Goal: Transaction & Acquisition: Purchase product/service

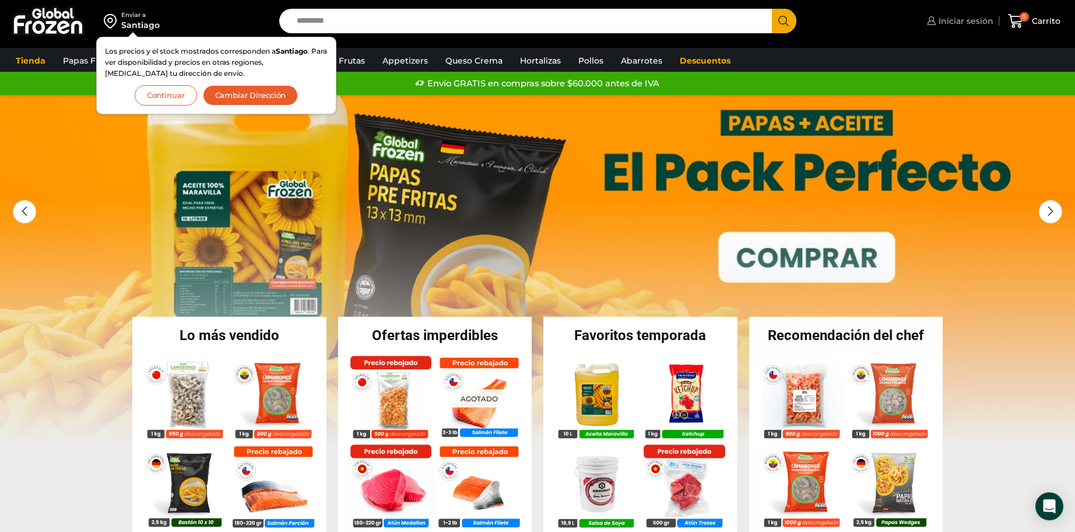
click at [978, 18] on span "Iniciar sesión" at bounding box center [965, 21] width 58 height 12
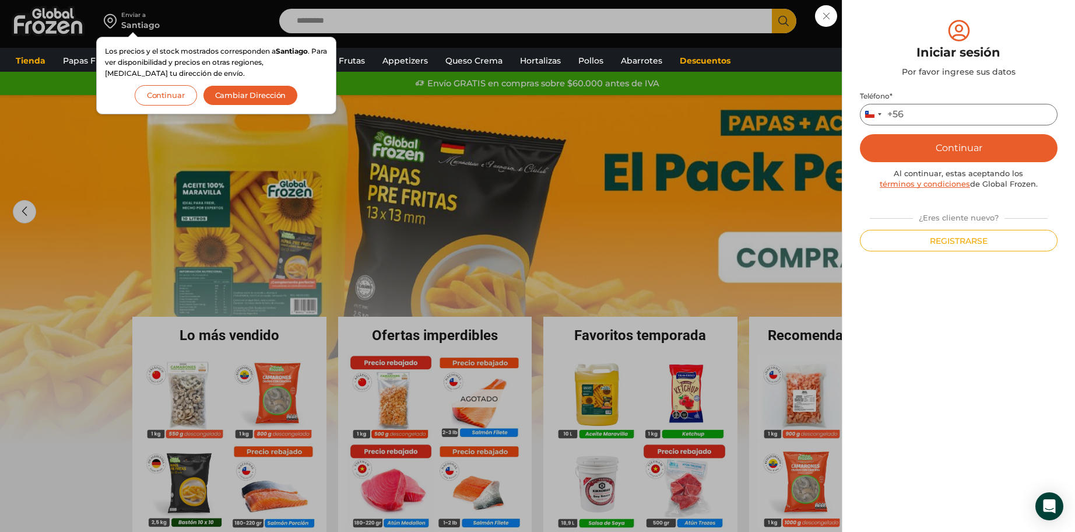
click at [935, 118] on input "Teléfono *" at bounding box center [959, 115] width 198 height 22
type input "*********"
click at [860, 134] on button "Continuar" at bounding box center [959, 148] width 198 height 28
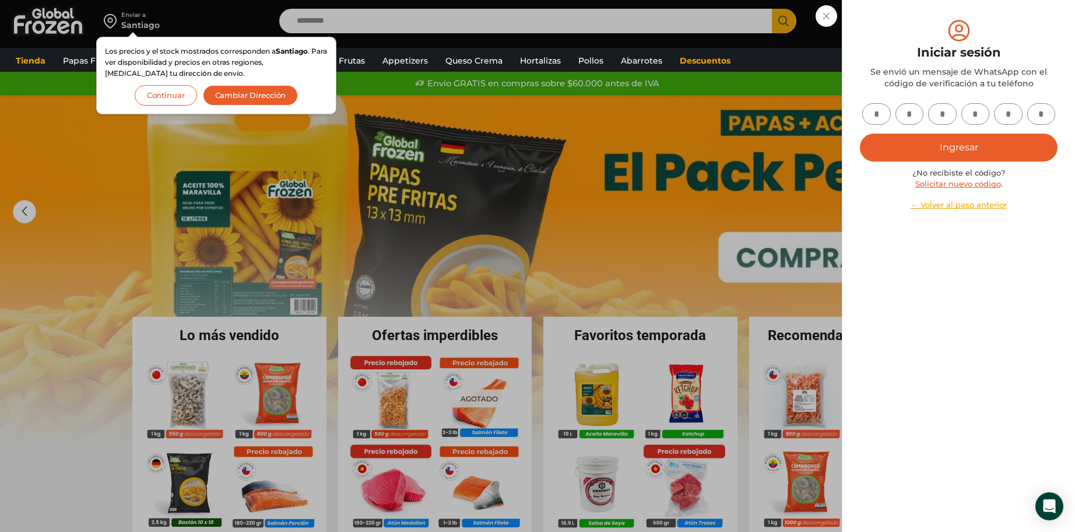
click at [883, 109] on input "text" at bounding box center [876, 114] width 29 height 22
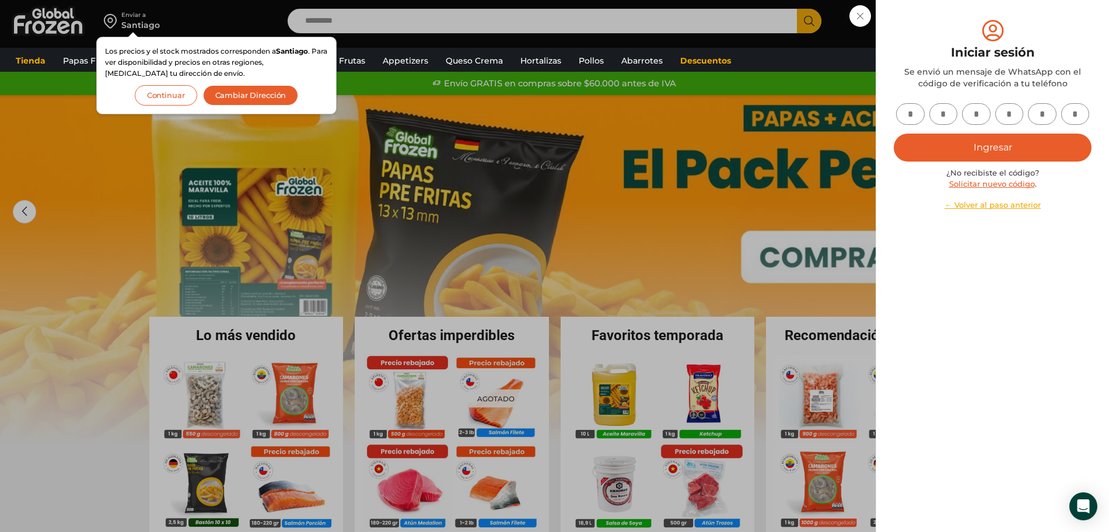
type input "*"
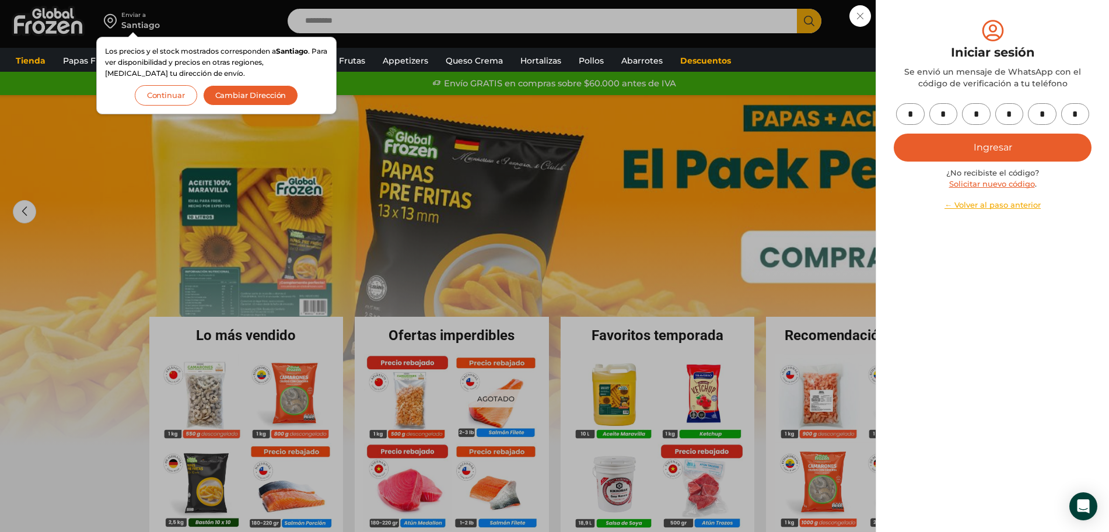
type input "*"
click at [893, 134] on button "Ingresar" at bounding box center [992, 148] width 198 height 28
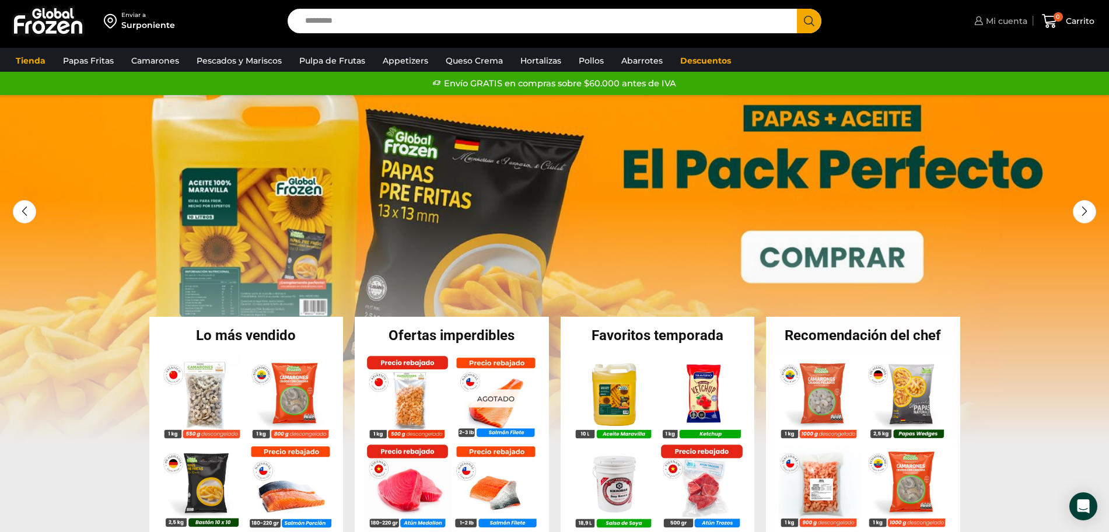
click at [1009, 21] on span "Mi cuenta" at bounding box center [1005, 21] width 44 height 12
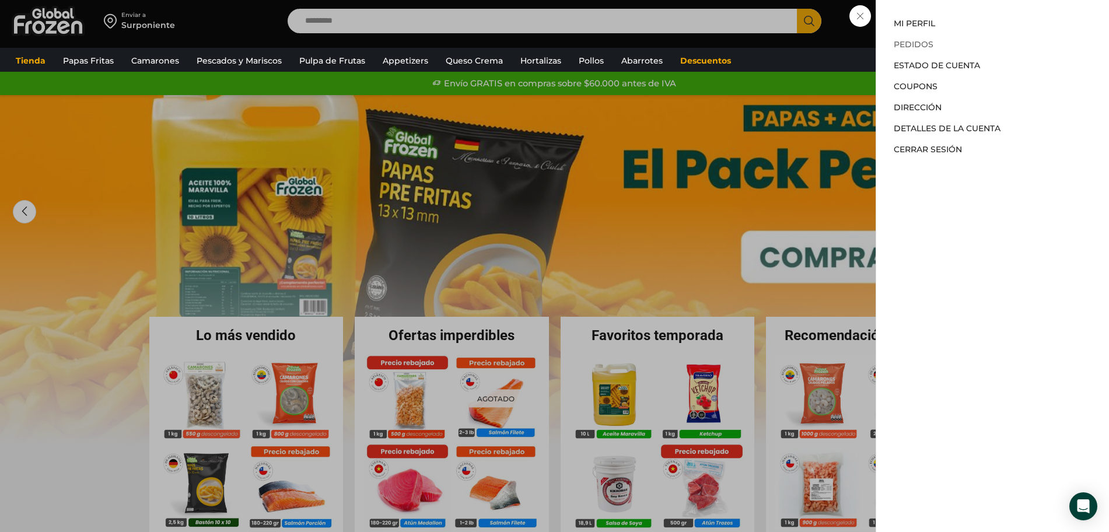
click at [924, 41] on link "Pedidos" at bounding box center [913, 44] width 40 height 10
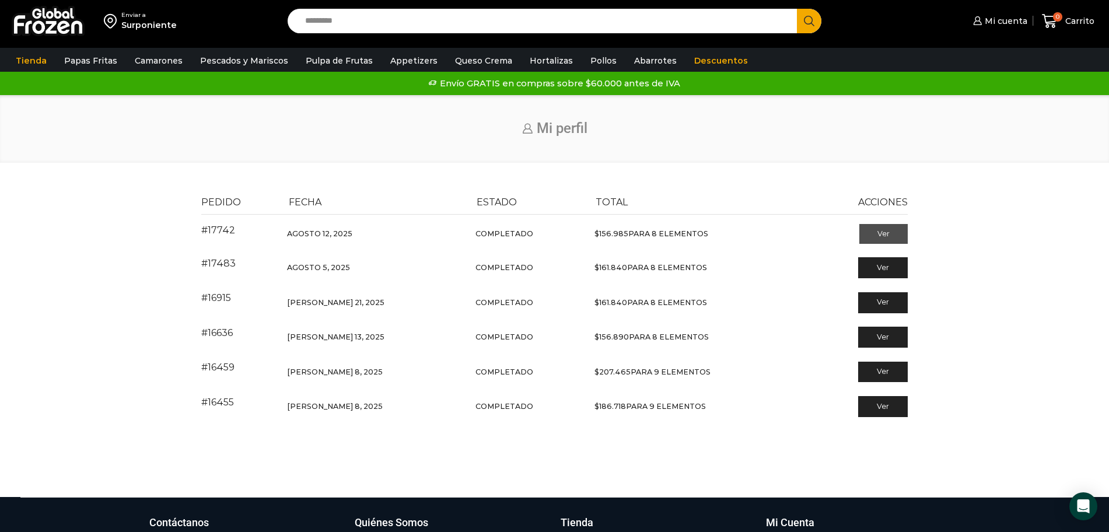
click at [880, 231] on link "Ver" at bounding box center [883, 234] width 48 height 20
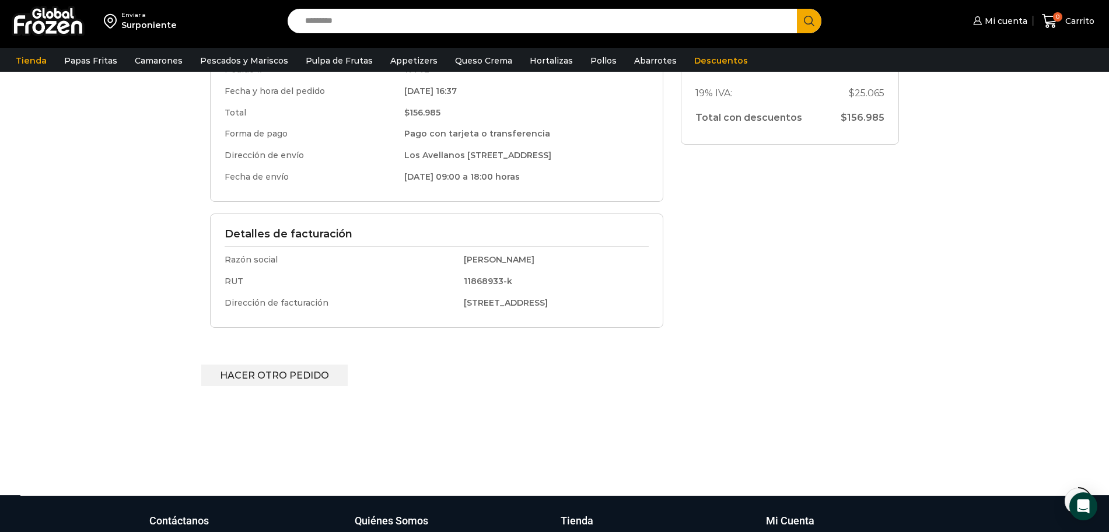
scroll to position [329, 0]
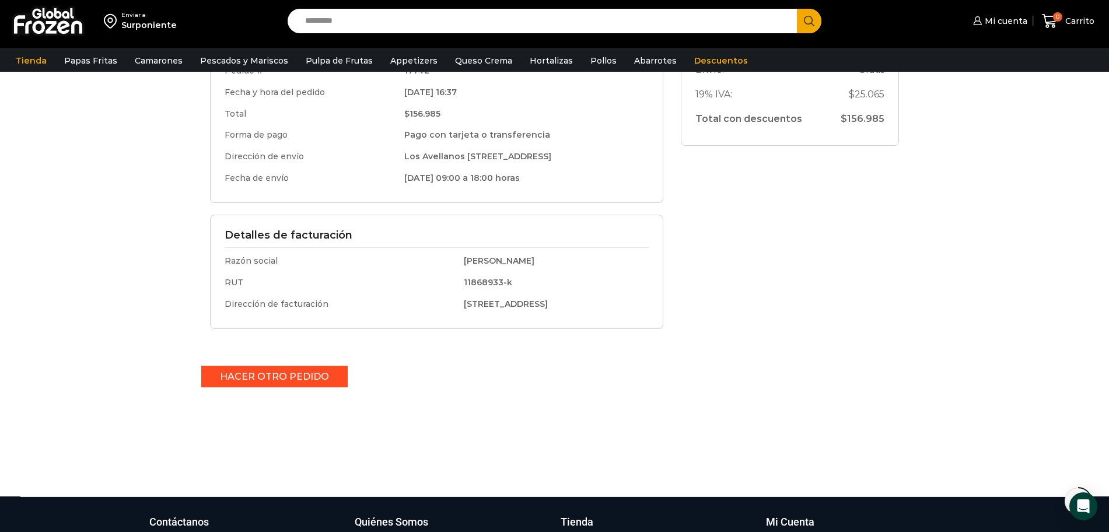
click at [306, 377] on link "Hacer otro pedido" at bounding box center [274, 377] width 146 height 22
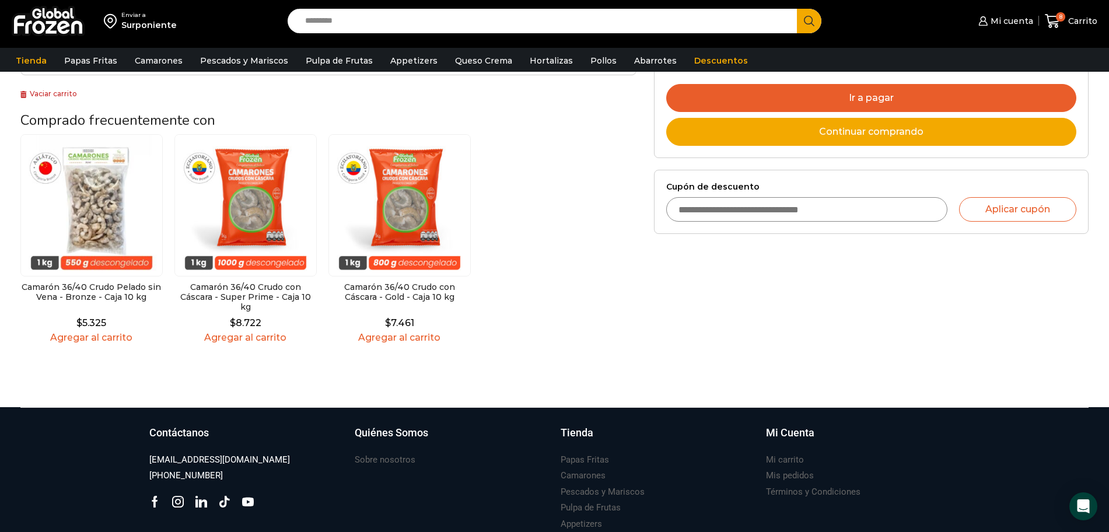
scroll to position [336, 0]
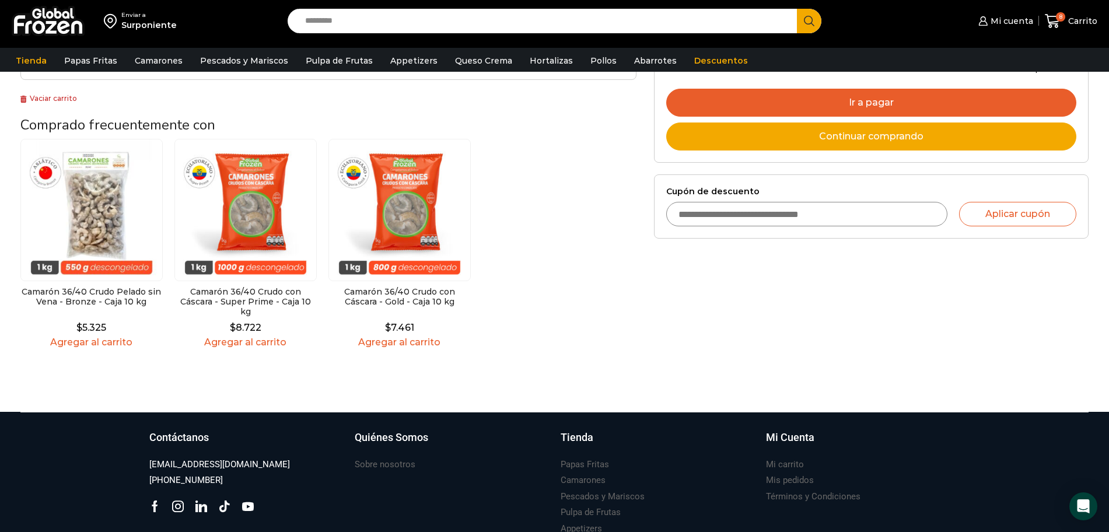
click at [886, 101] on link "Ir a pagar" at bounding box center [871, 103] width 410 height 28
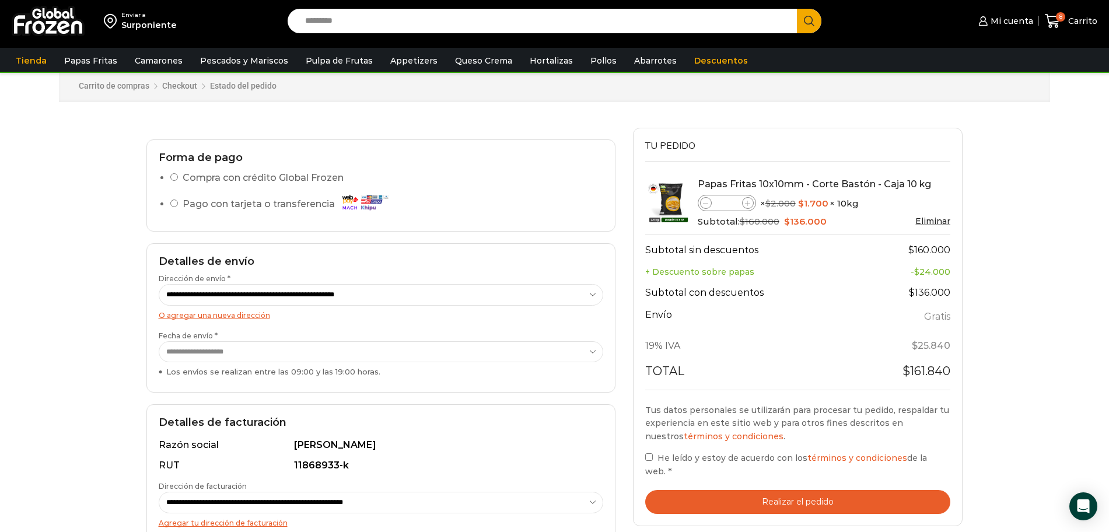
scroll to position [26, 0]
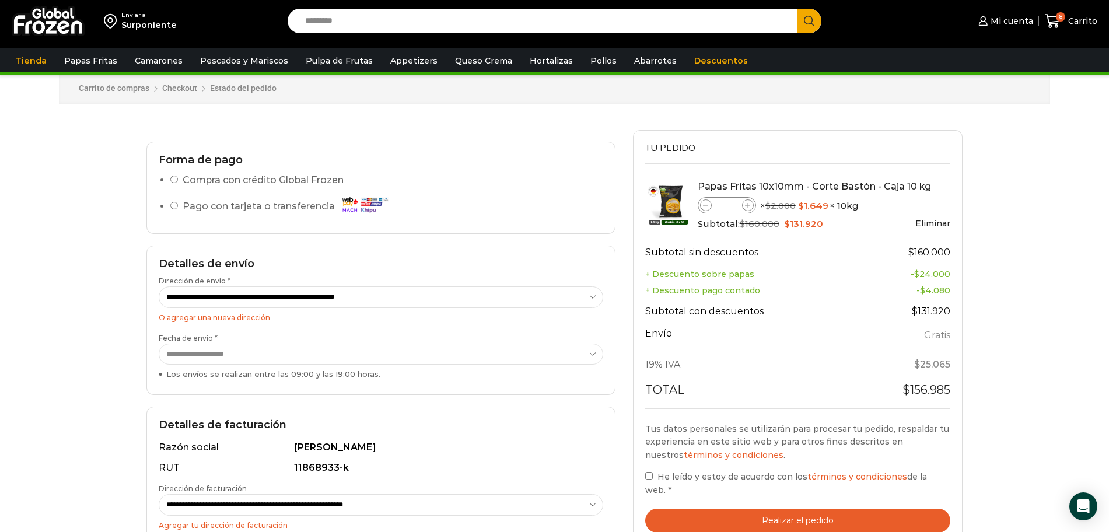
click at [180, 181] on li "Compra con crédito Global Frozen" at bounding box center [386, 182] width 433 height 20
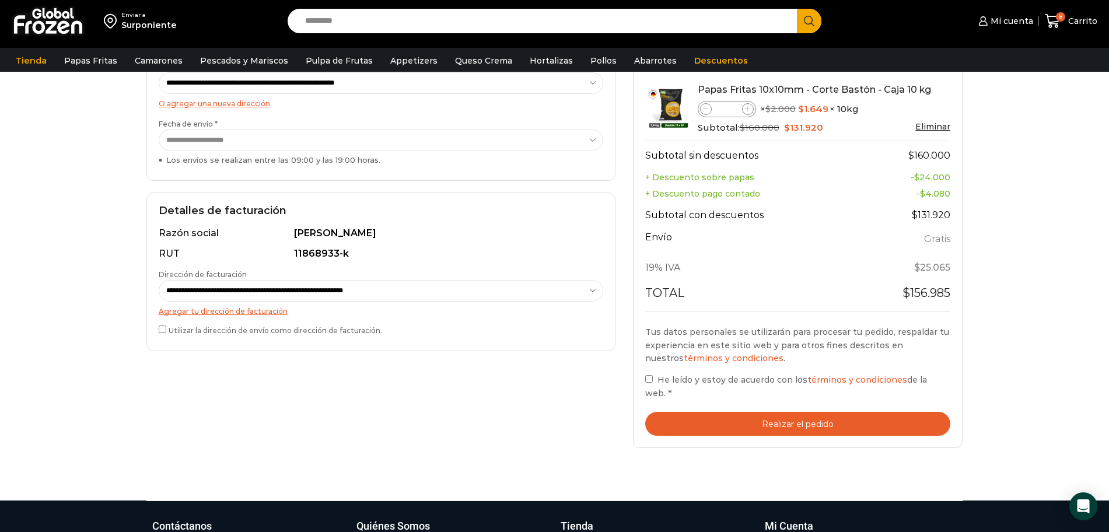
scroll to position [276, 0]
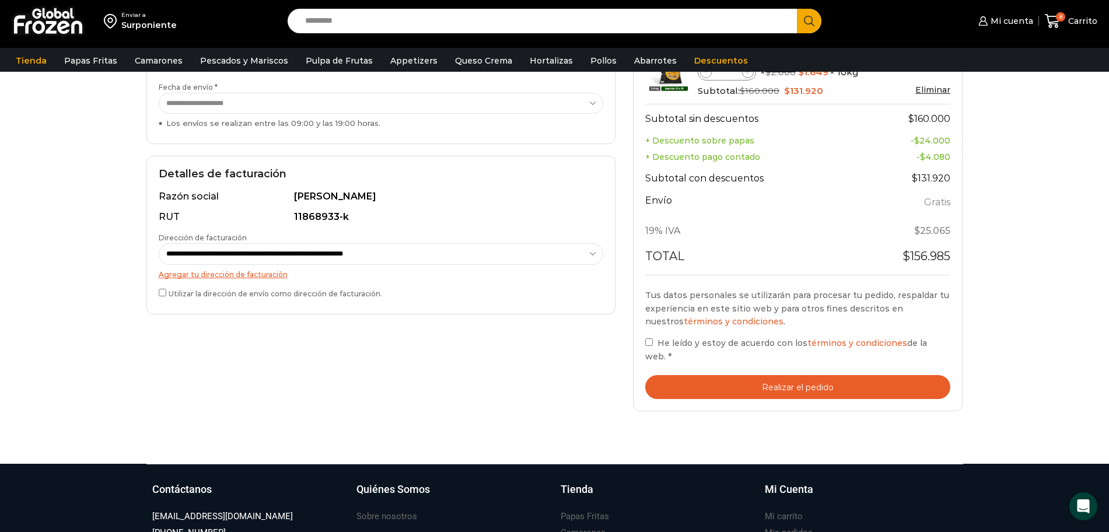
click at [792, 387] on button "Realizar el pedido" at bounding box center [798, 387] width 306 height 24
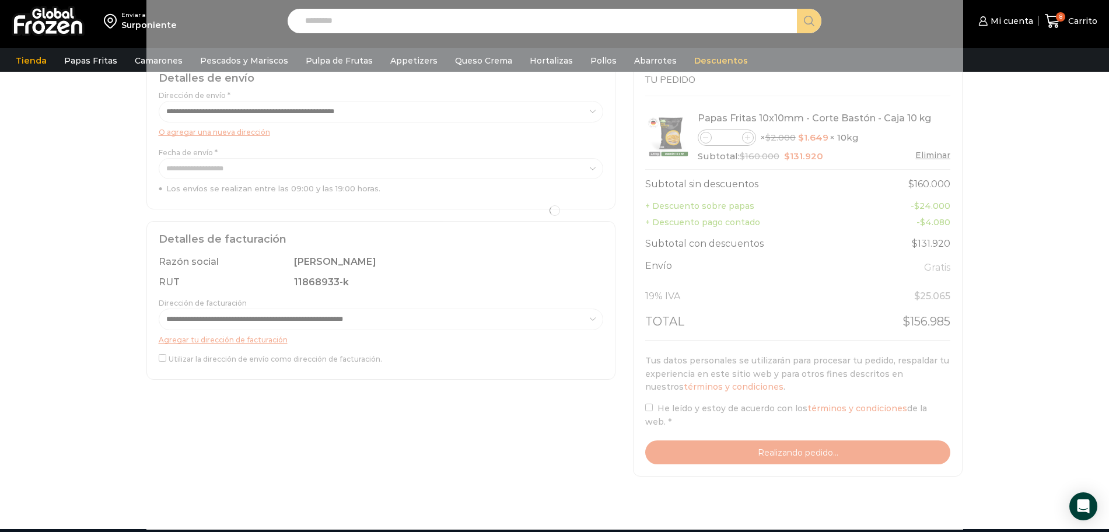
scroll to position [171, 0]
